Goal: Task Accomplishment & Management: Manage account settings

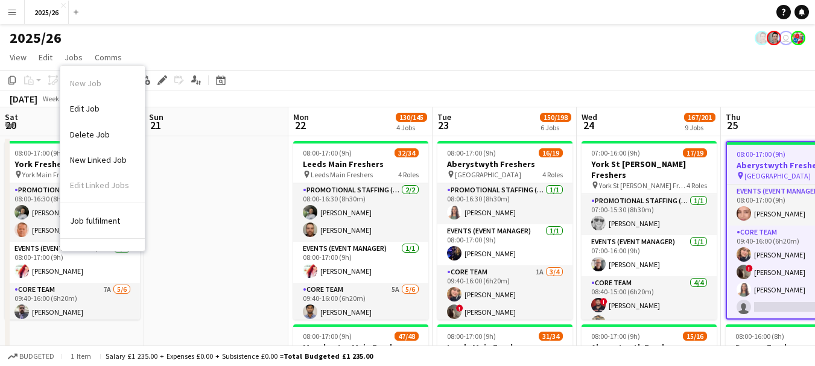
scroll to position [0, 451]
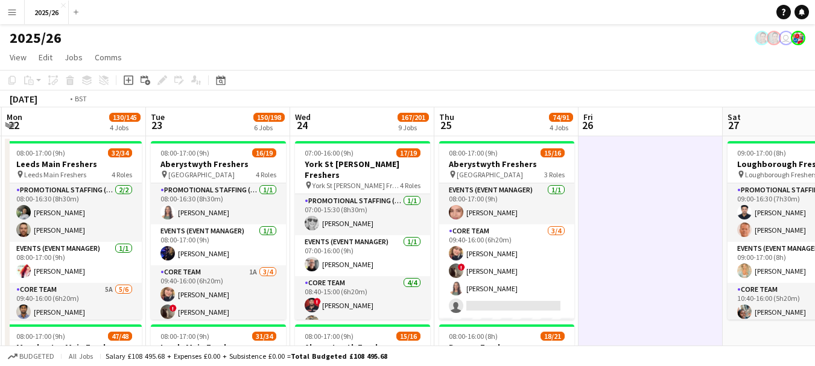
drag, startPoint x: 477, startPoint y: 205, endPoint x: 640, endPoint y: 226, distance: 164.3
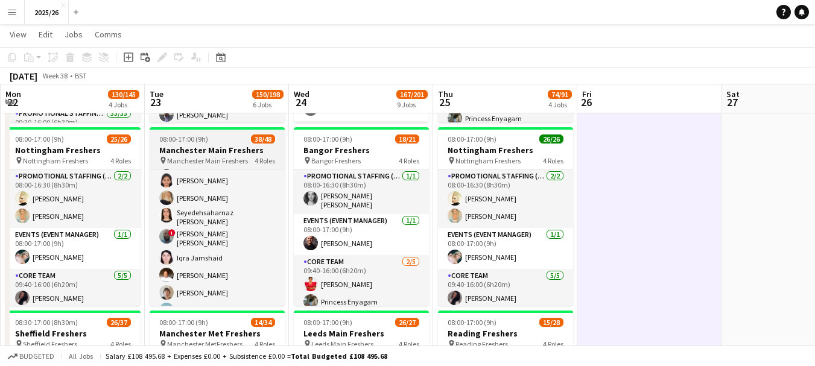
scroll to position [463, 0]
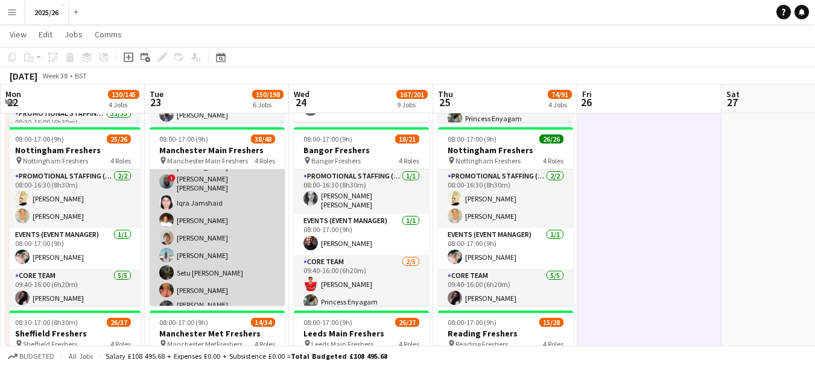
click at [259, 244] on app-card-role "Promotional Staffing (Brand Ambassadors) 4A 30/33 09:30-16:00 (6h30m) Shayanya …" at bounding box center [217, 139] width 135 height 619
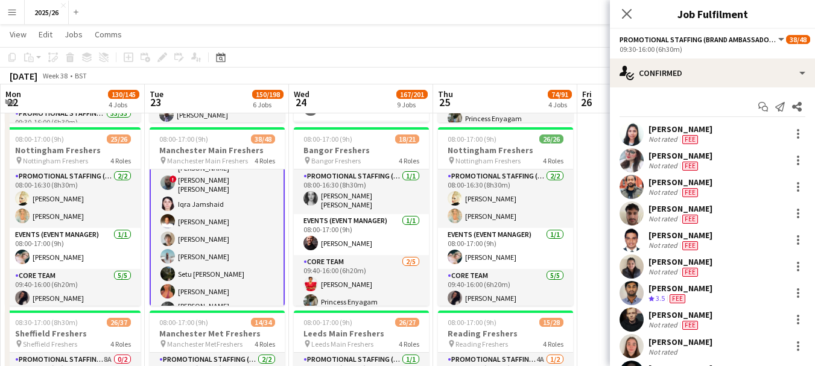
scroll to position [465, 0]
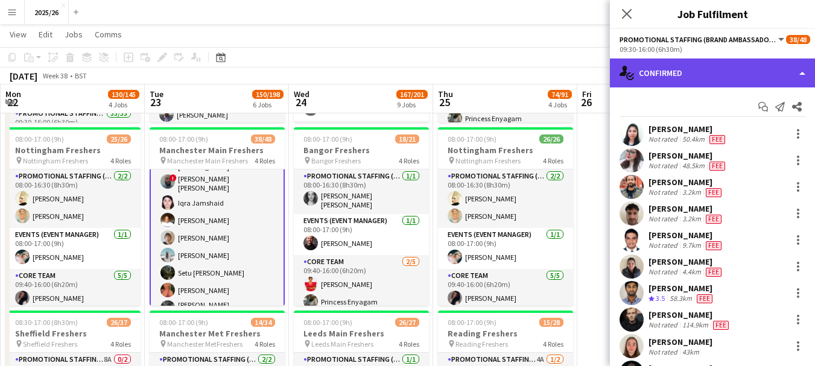
click at [690, 68] on div "single-neutral-actions-check-2 Confirmed" at bounding box center [712, 73] width 205 height 29
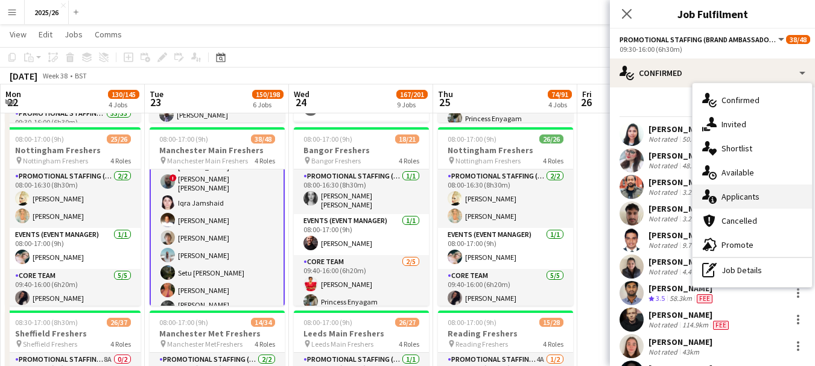
click at [766, 202] on div "single-neutral-actions-information Applicants" at bounding box center [752, 197] width 119 height 24
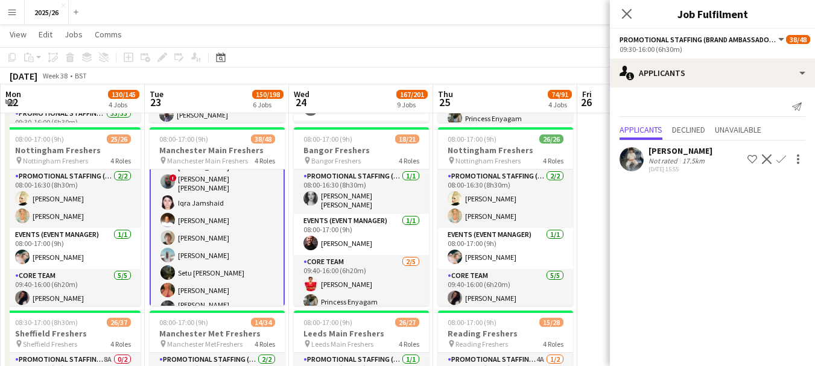
click at [672, 154] on div "[PERSON_NAME]" at bounding box center [681, 150] width 64 height 11
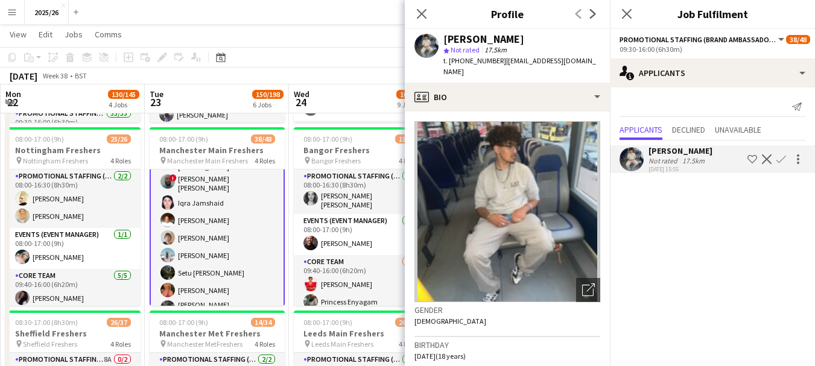
click at [783, 158] on app-icon "Confirm" at bounding box center [781, 159] width 10 height 10
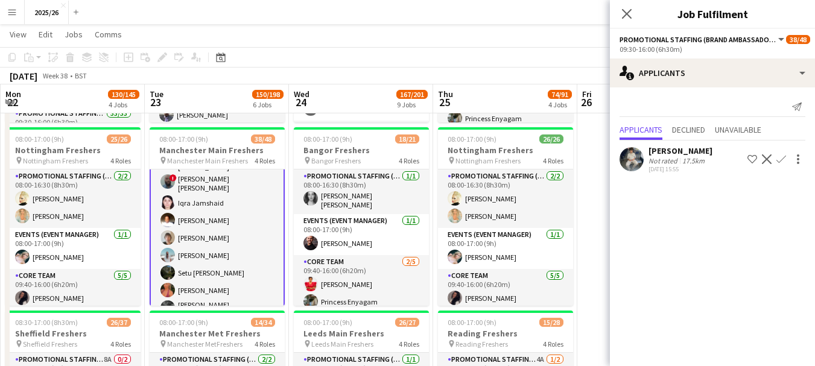
click at [781, 154] on app-icon "Confirm" at bounding box center [781, 159] width 10 height 10
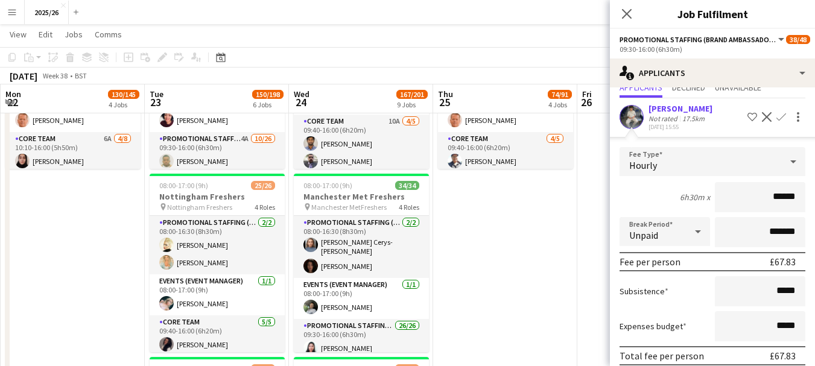
scroll to position [93, 0]
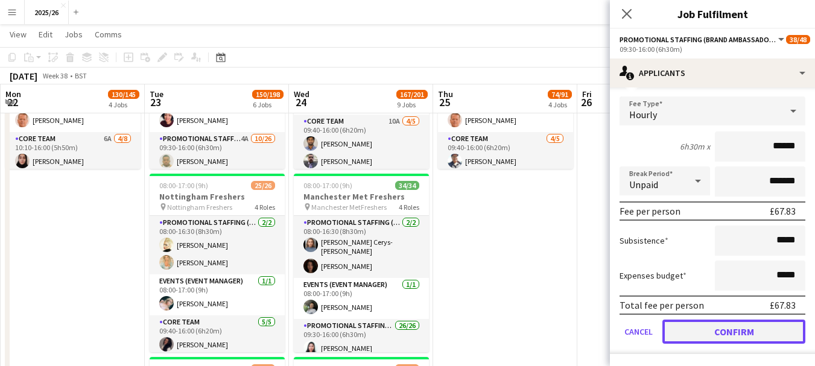
click at [746, 323] on button "Confirm" at bounding box center [733, 332] width 143 height 24
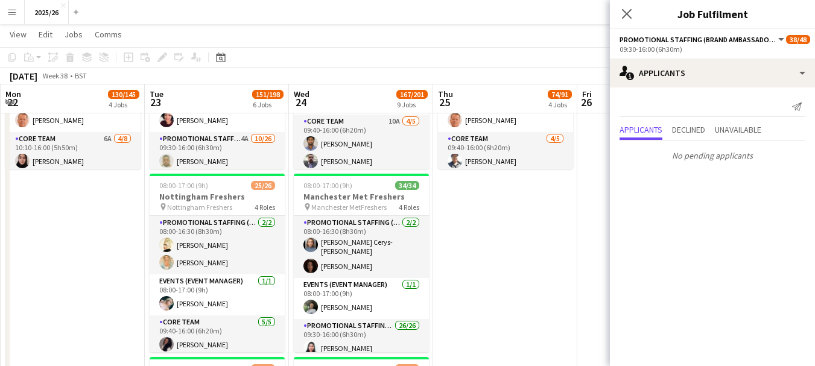
scroll to position [0, 0]
click at [623, 16] on icon "Close pop-in" at bounding box center [626, 13] width 11 height 11
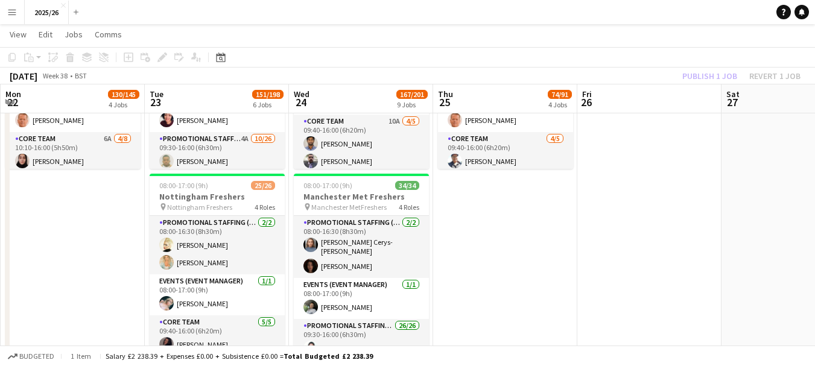
click at [701, 79] on div "Publish 1 job Revert 1 job" at bounding box center [741, 76] width 147 height 16
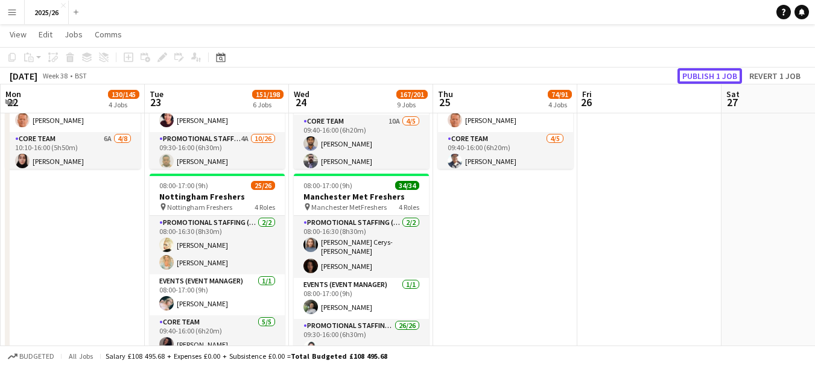
scroll to position [463, 0]
click at [701, 79] on button "Publish 1 job" at bounding box center [710, 76] width 65 height 16
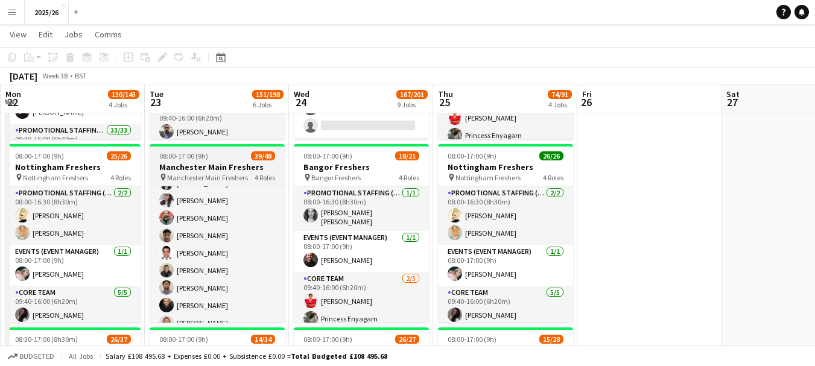
scroll to position [104, 0]
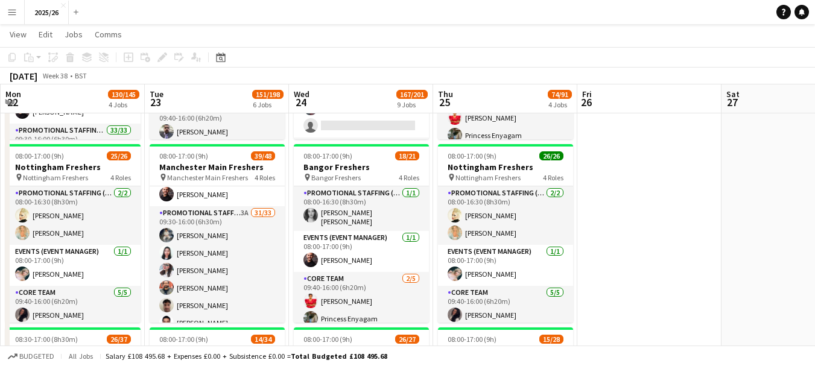
click at [808, 54] on app-toolbar "Copy Paste Paste Ctrl+V Paste with crew Ctrl+Shift+V Paste linked Job [GEOGRAPH…" at bounding box center [407, 57] width 815 height 21
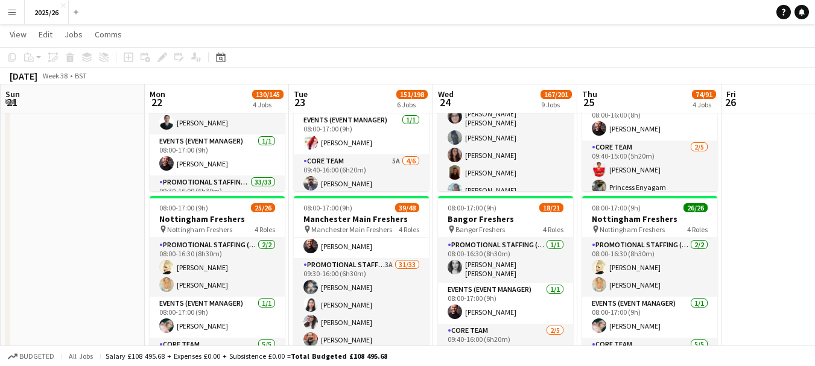
scroll to position [0, 346]
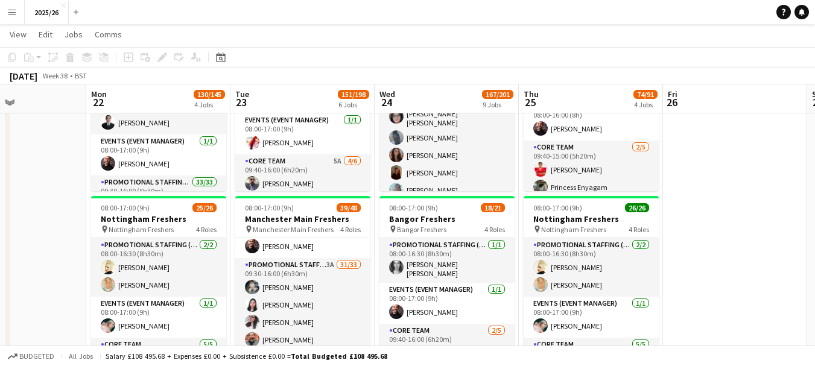
drag, startPoint x: 714, startPoint y: 143, endPoint x: 824, endPoint y: 137, distance: 109.4
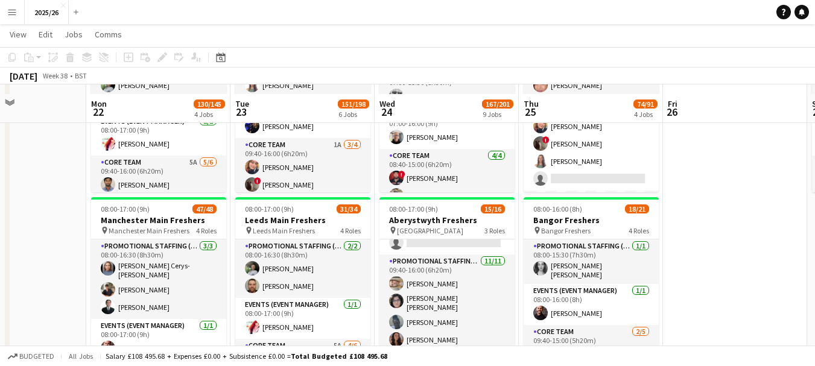
scroll to position [155, 0]
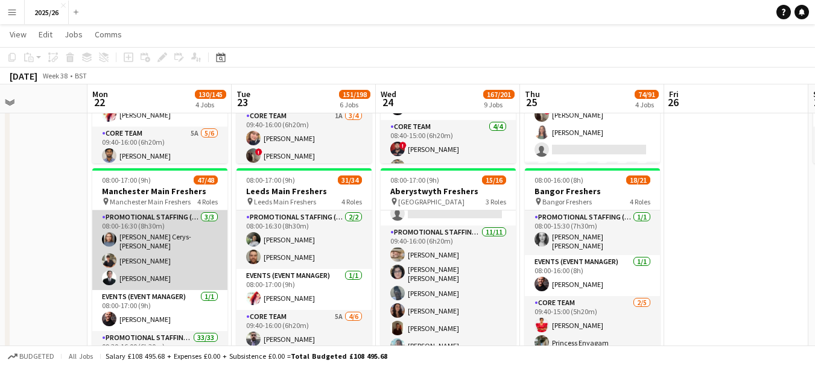
click at [217, 227] on app-card-role "Promotional Staffing (Team Leader) [DATE] 08:00-16:30 (8h30m) [PERSON_NAME]- [P…" at bounding box center [159, 251] width 135 height 80
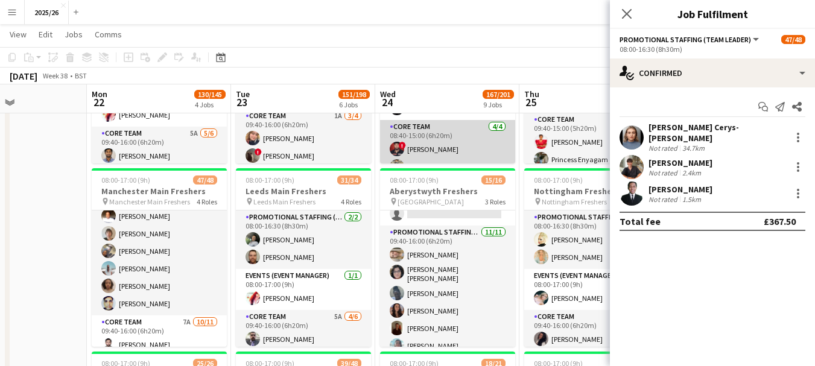
scroll to position [0, 340]
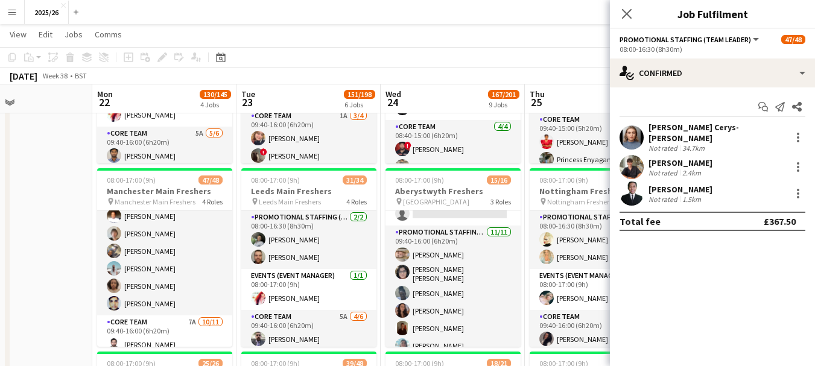
click at [616, 20] on div "Close pop-in" at bounding box center [627, 14] width 34 height 28
click at [624, 13] on icon "Close pop-in" at bounding box center [626, 13] width 11 height 11
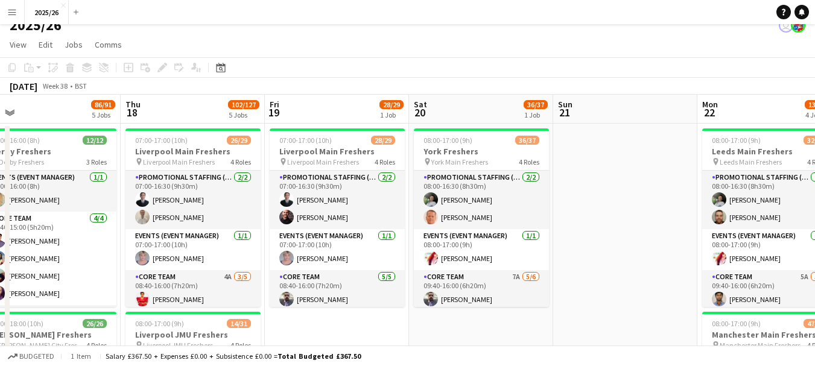
scroll to position [0, 275]
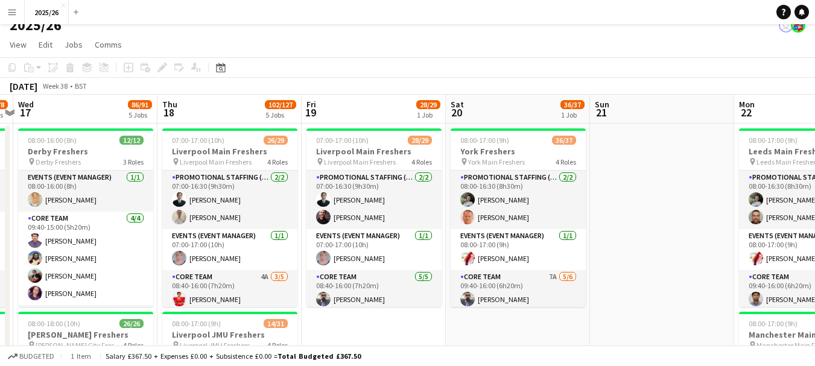
drag, startPoint x: 2, startPoint y: 202, endPoint x: 644, endPoint y: 205, distance: 641.9
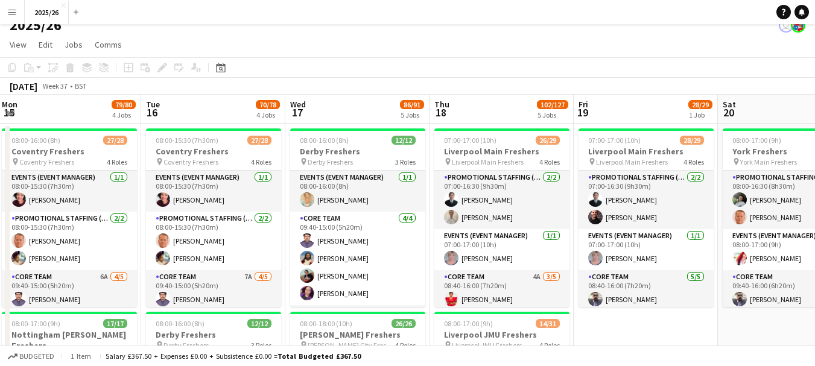
scroll to position [0, 268]
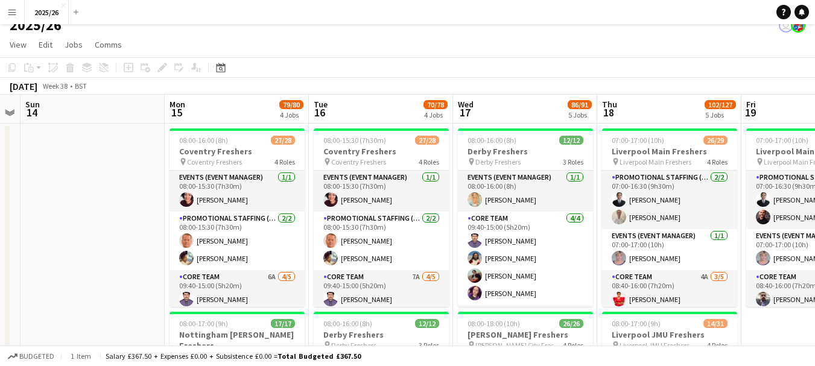
drag, startPoint x: 107, startPoint y: 253, endPoint x: 547, endPoint y: 233, distance: 440.2
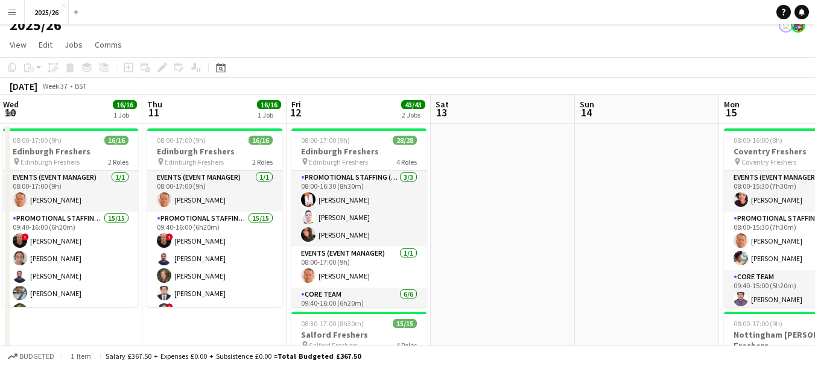
drag, startPoint x: 87, startPoint y: 212, endPoint x: 644, endPoint y: 168, distance: 558.6
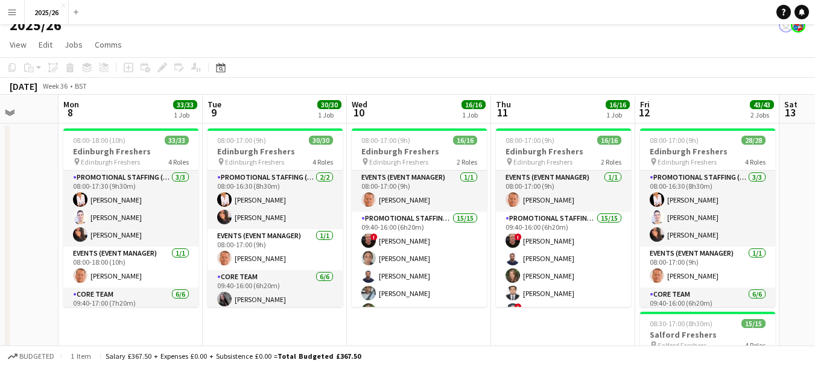
scroll to position [0, 358]
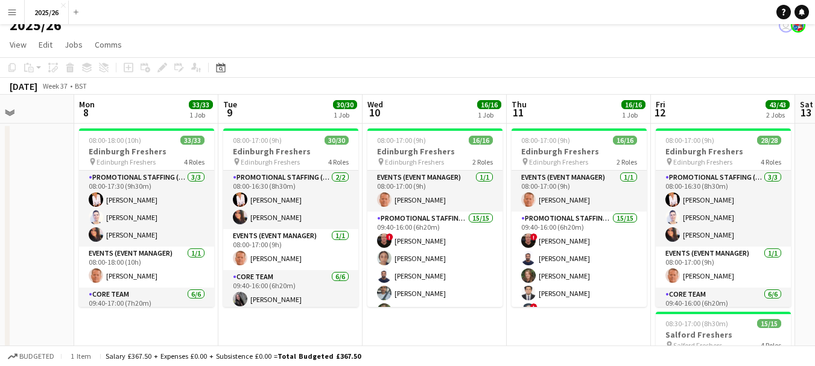
drag, startPoint x: 328, startPoint y: 233, endPoint x: 690, endPoint y: 224, distance: 362.1
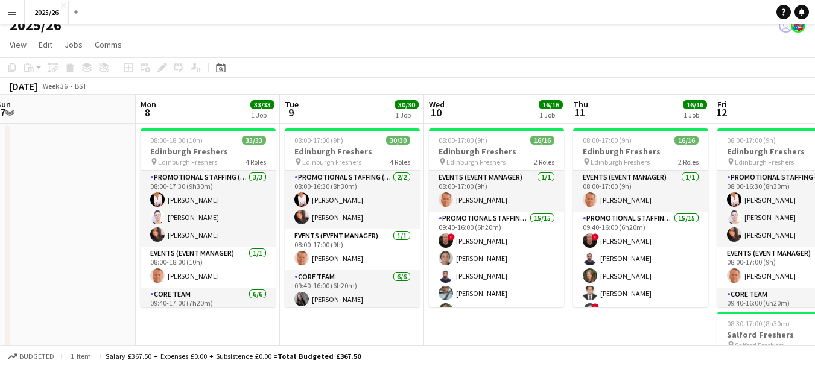
drag, startPoint x: 40, startPoint y: 195, endPoint x: 102, endPoint y: 184, distance: 63.1
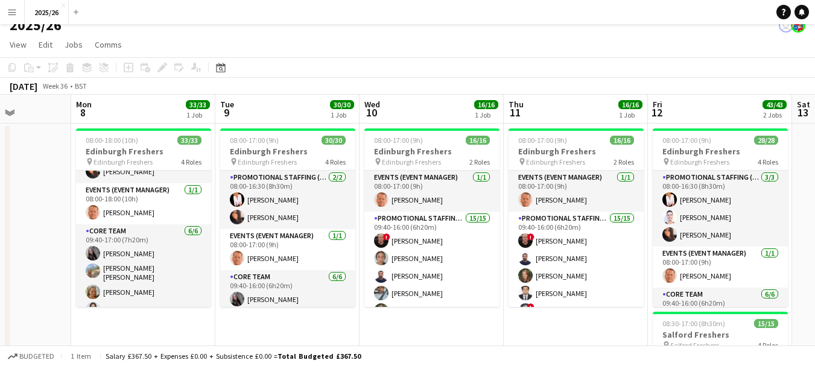
scroll to position [0, 361]
drag, startPoint x: 439, startPoint y: 294, endPoint x: 375, endPoint y: 296, distance: 64.6
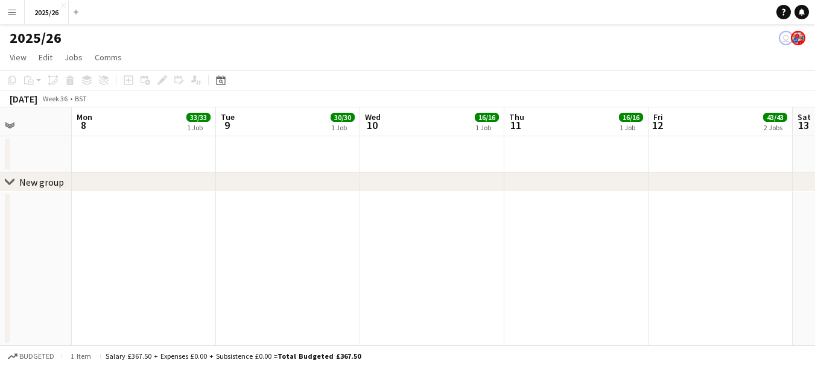
scroll to position [0, 0]
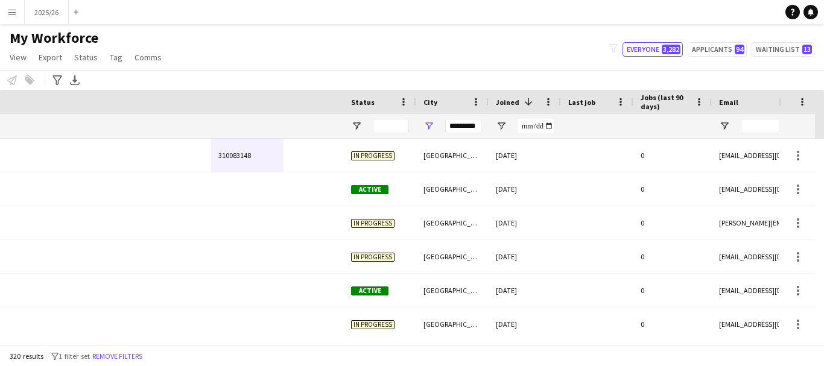
scroll to position [0, 529]
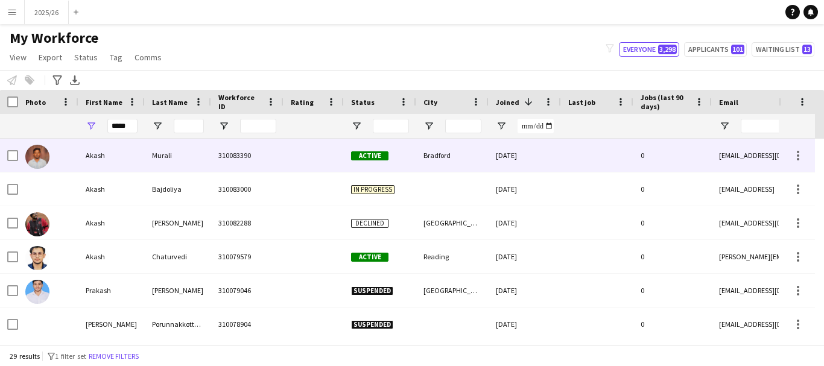
click at [442, 148] on div "Bradford" at bounding box center [452, 155] width 72 height 33
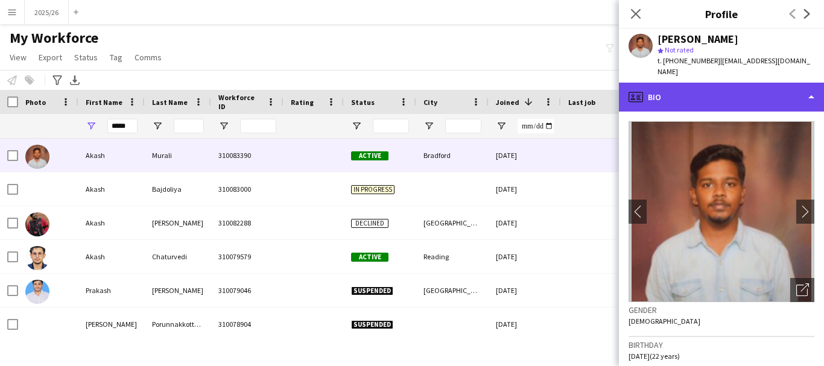
click at [677, 94] on div "profile Bio" at bounding box center [721, 97] width 205 height 29
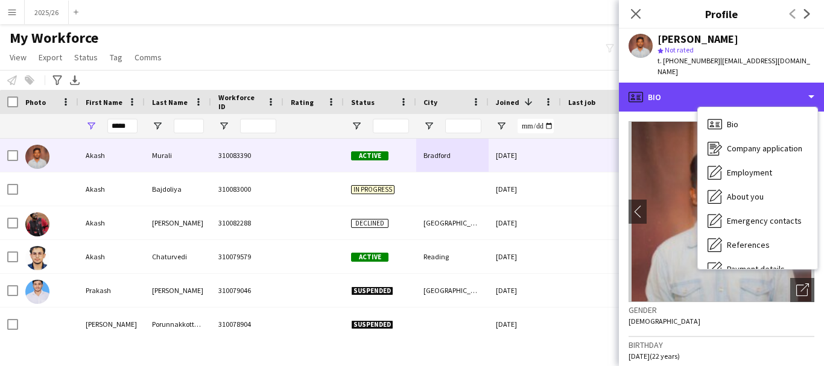
scroll to position [138, 0]
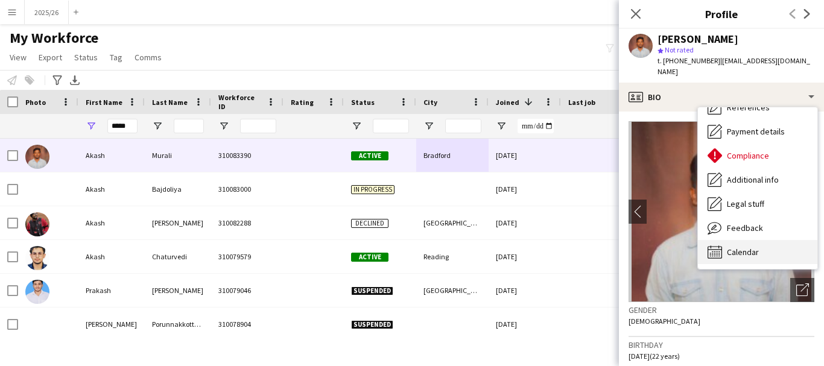
click at [784, 240] on div "Calendar Calendar" at bounding box center [757, 252] width 119 height 24
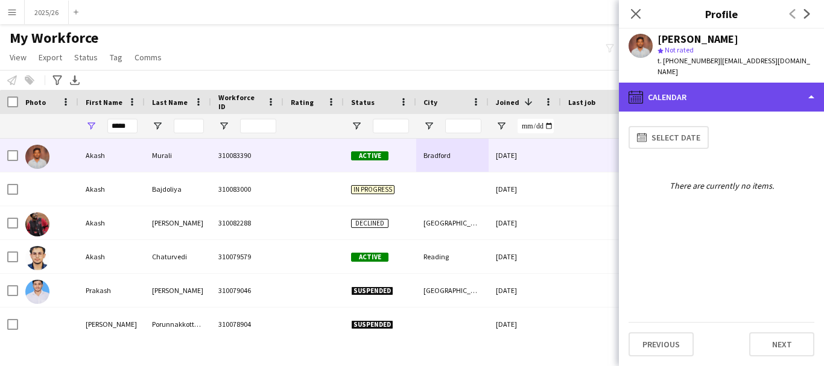
click at [734, 96] on div "calendar-full Calendar" at bounding box center [721, 97] width 205 height 29
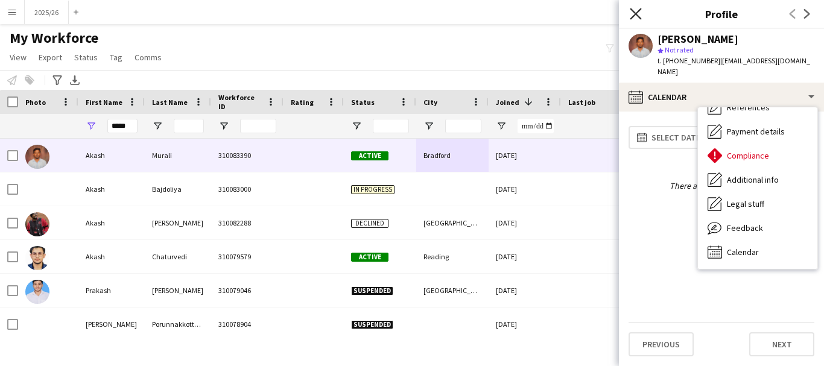
click at [632, 19] on icon "Close pop-in" at bounding box center [635, 13] width 11 height 11
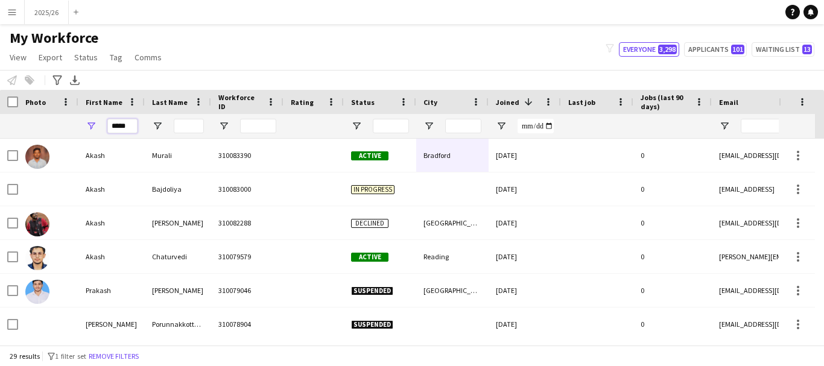
drag, startPoint x: 132, startPoint y: 130, endPoint x: 42, endPoint y: 128, distance: 89.3
click at [54, 129] on div "*****" at bounding box center [654, 126] width 1308 height 24
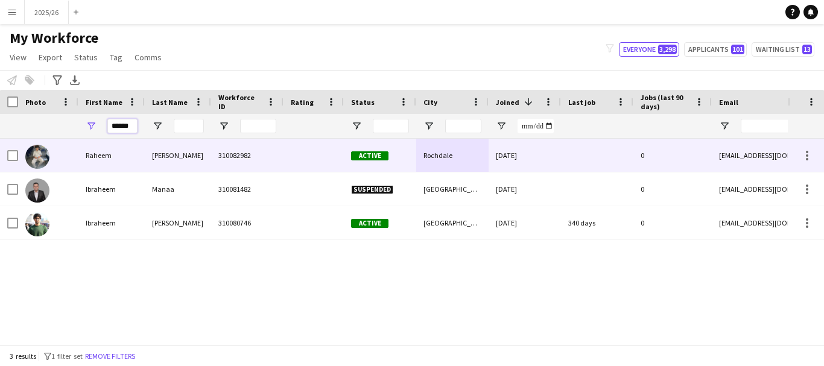
type input "******"
drag, startPoint x: 182, startPoint y: 153, endPoint x: 179, endPoint y: 133, distance: 20.1
click at [179, 133] on input "Last Name Filter Input" at bounding box center [189, 126] width 30 height 14
click at [261, 163] on div "310082982" at bounding box center [247, 155] width 72 height 33
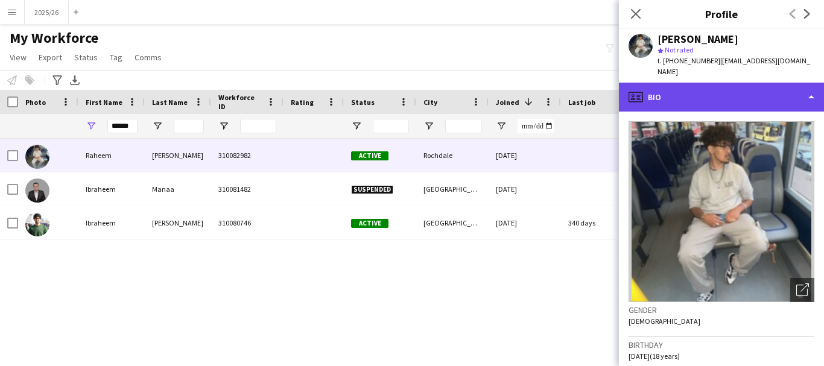
click at [734, 95] on div "profile Bio" at bounding box center [721, 97] width 205 height 29
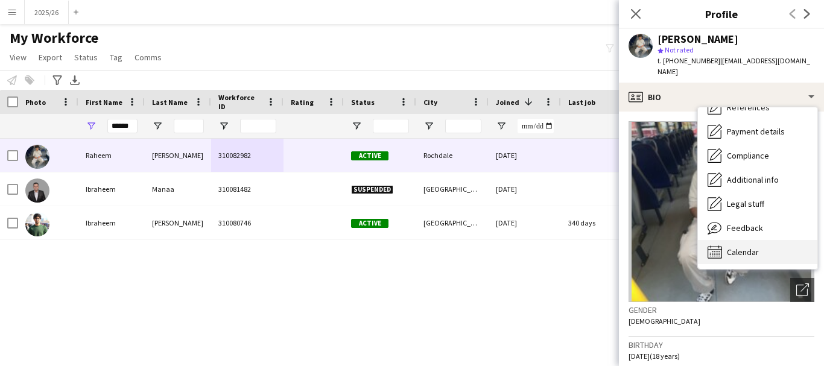
click at [757, 247] on span "Calendar" at bounding box center [743, 252] width 32 height 11
